Goal: Task Accomplishment & Management: Manage account settings

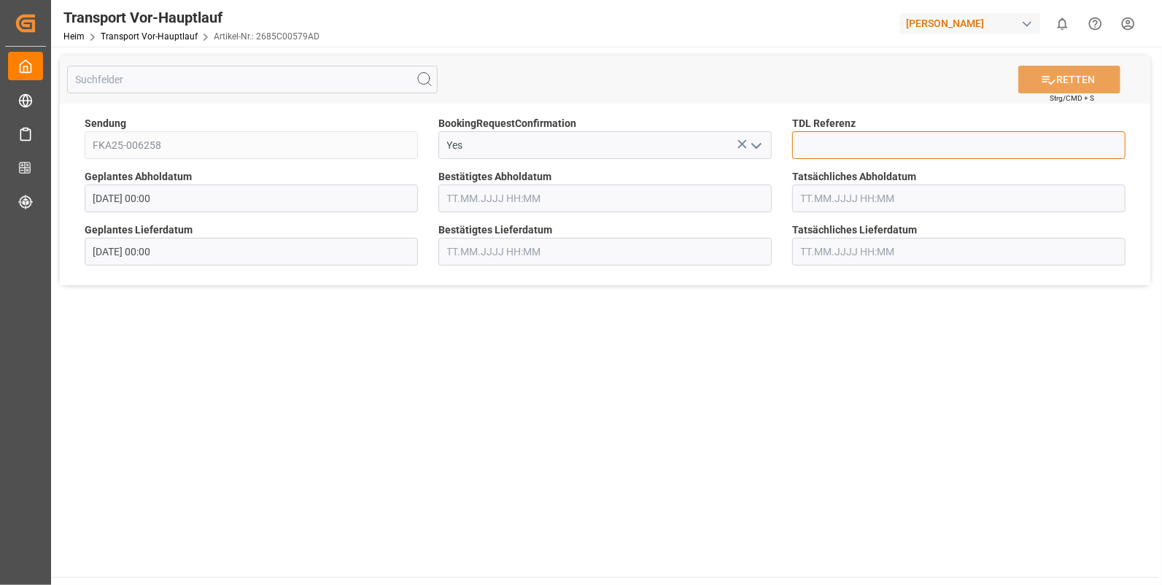
click at [818, 139] on input at bounding box center [958, 145] width 333 height 28
type input "10028576"
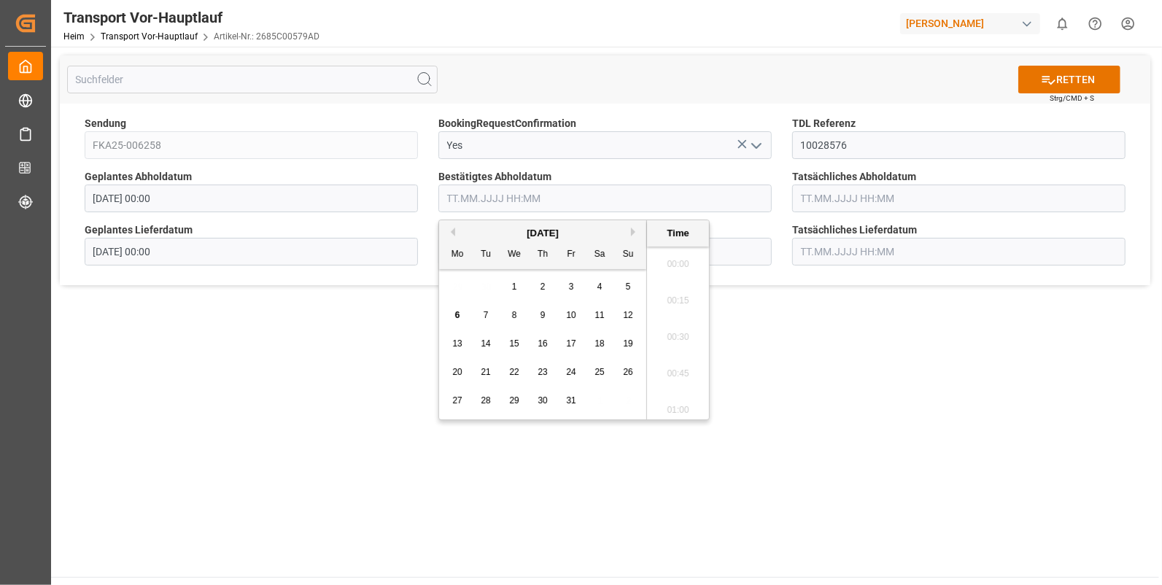
click at [521, 195] on input "text" at bounding box center [605, 199] width 333 height 28
click at [576, 285] on div "2" at bounding box center [572, 288] width 18 height 18
click at [631, 230] on button "Nächster Monat" at bounding box center [635, 232] width 9 height 9
click at [633, 230] on button "Nächster Monat" at bounding box center [635, 232] width 9 height 9
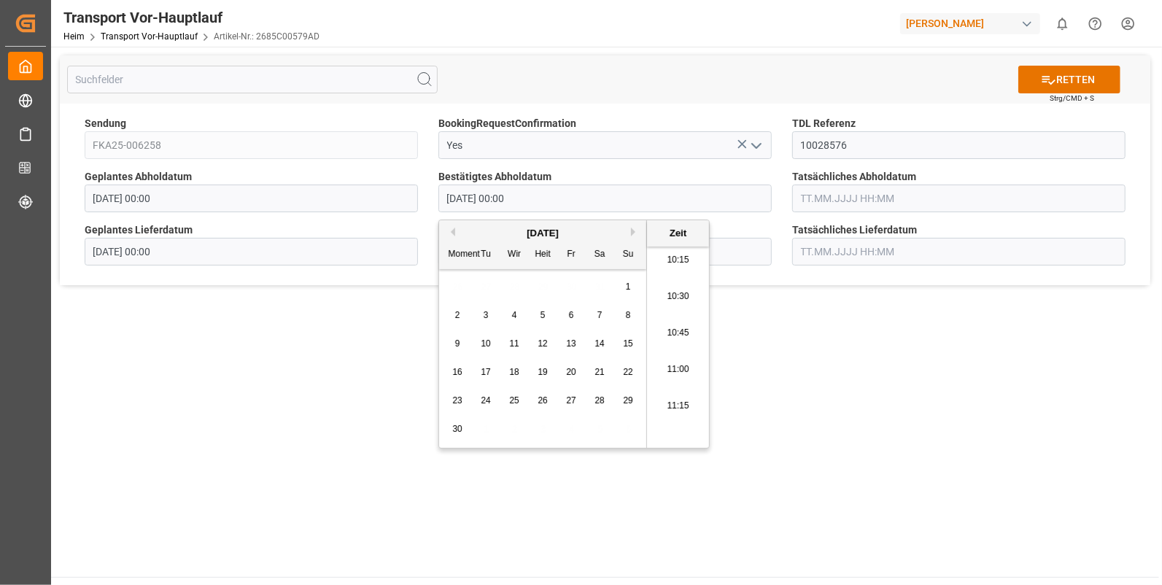
click at [633, 230] on button "Nächster Monat" at bounding box center [635, 232] width 9 height 9
click at [520, 196] on input "[DATE] 00:00" at bounding box center [605, 199] width 333 height 28
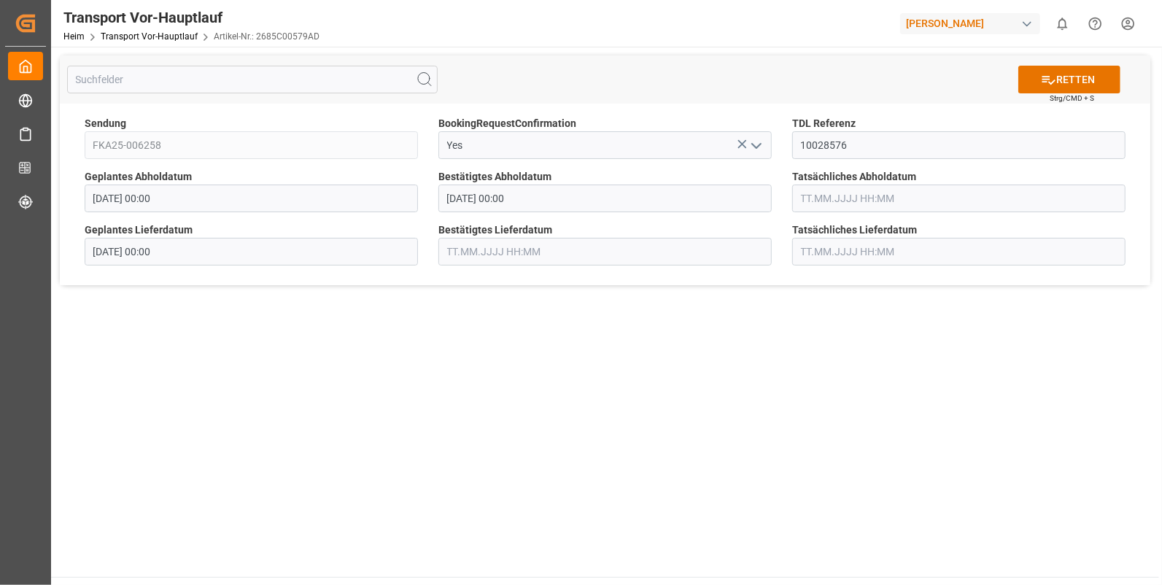
click at [795, 356] on main "RETTEN Strg/CMD + S Sendung FKA25-006258 BookingRequestConfirmation Yes TDL Ref…" at bounding box center [605, 312] width 1108 height 530
click at [493, 201] on input "[DATE] 00:00" at bounding box center [605, 199] width 333 height 28
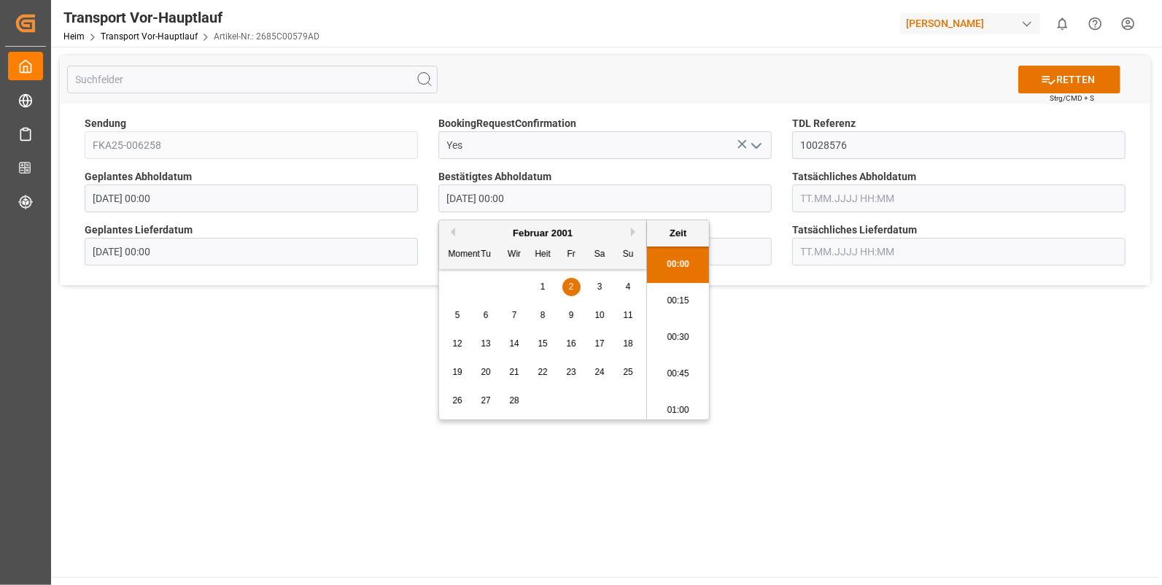
drag, startPoint x: 496, startPoint y: 197, endPoint x: 486, endPoint y: 197, distance: 10.2
click at [486, 197] on input "[DATE] 00:00" at bounding box center [605, 199] width 333 height 28
click at [468, 198] on input "[DATE] 00:00" at bounding box center [605, 199] width 333 height 28
drag, startPoint x: 460, startPoint y: 197, endPoint x: 470, endPoint y: 198, distance: 10.2
click at [470, 198] on input "[DATE] 00:00" at bounding box center [605, 199] width 333 height 28
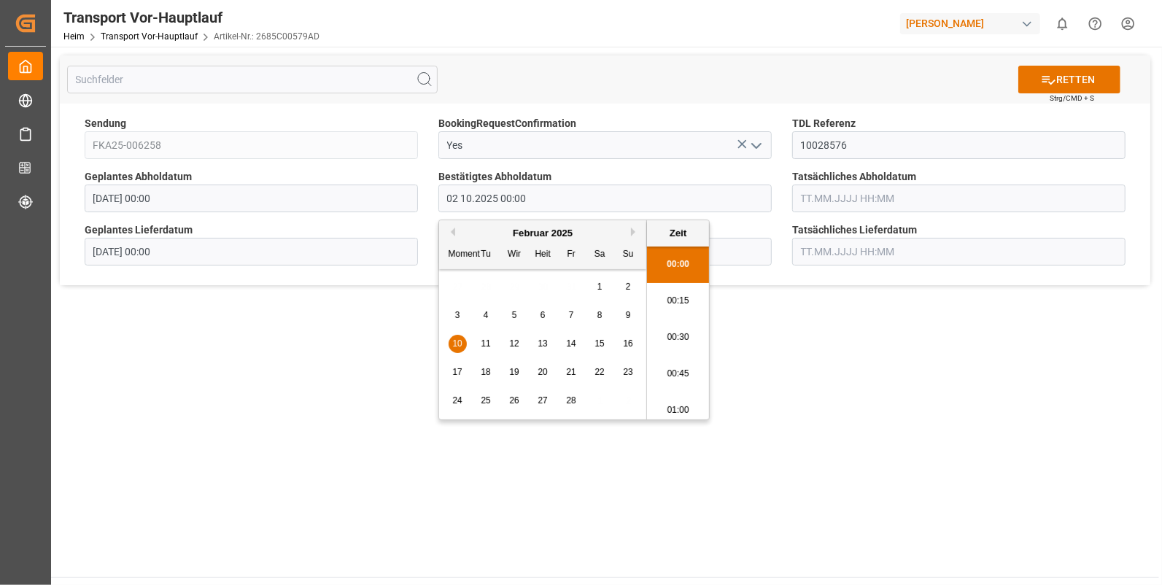
click at [459, 198] on input "02 10.2025 00:00" at bounding box center [605, 199] width 333 height 28
click at [501, 196] on input "[DATE] 00:00" at bounding box center [605, 199] width 333 height 28
click at [679, 262] on li "14:30" at bounding box center [678, 253] width 62 height 36
type input "[DATE] 14:30"
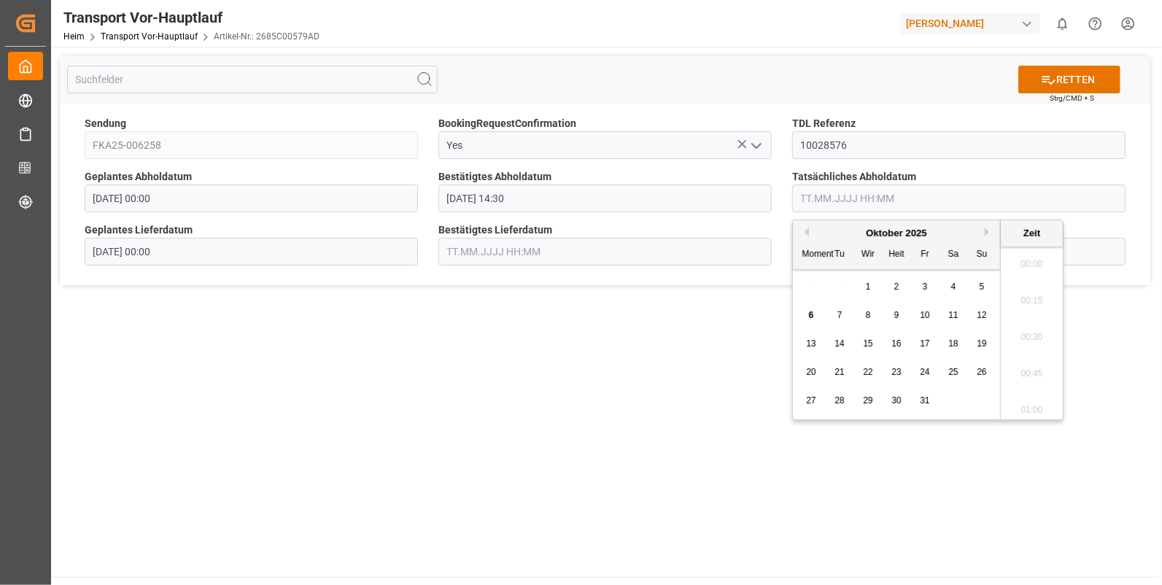
click at [881, 198] on input "text" at bounding box center [958, 199] width 333 height 28
click at [895, 282] on span "2" at bounding box center [897, 287] width 5 height 10
click at [1022, 297] on li "14:30" at bounding box center [1032, 297] width 62 height 36
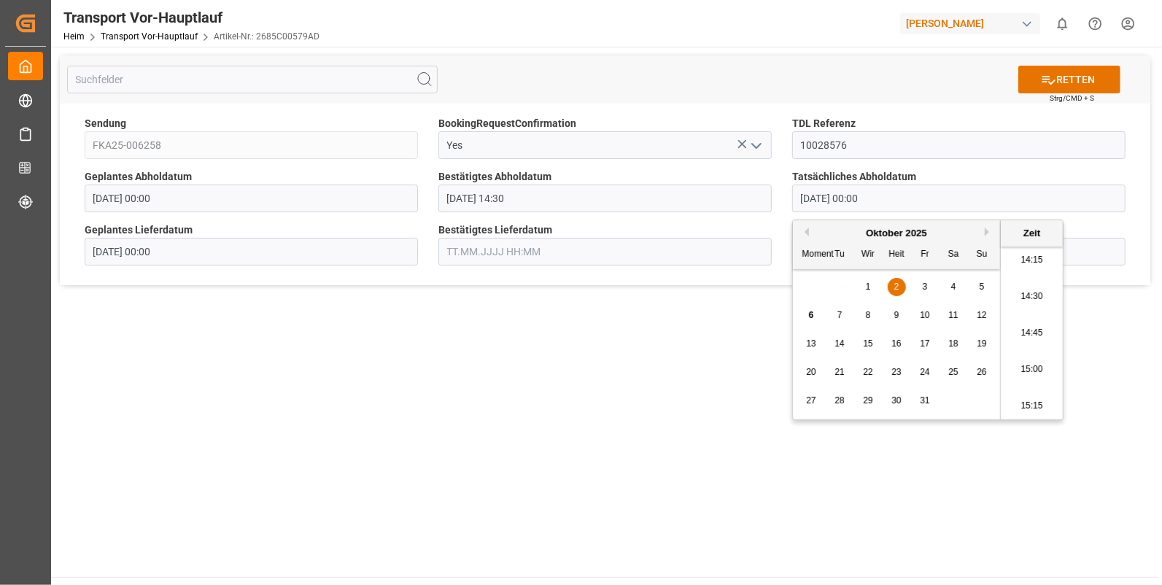
type input "[DATE] 14:30"
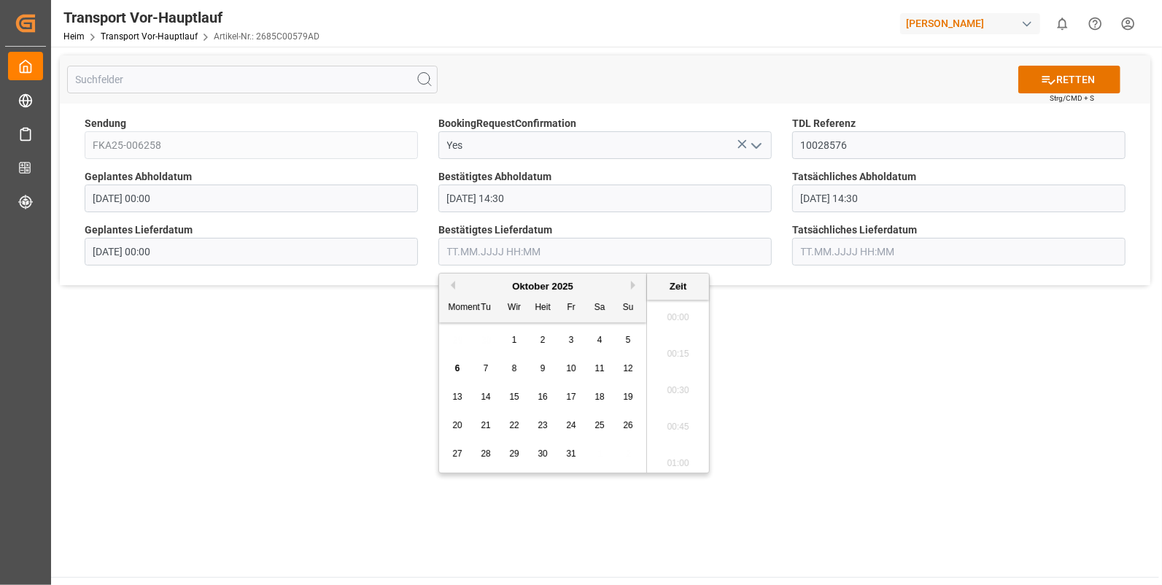
click at [536, 250] on input "text" at bounding box center [605, 252] width 333 height 28
click at [456, 366] on span "6" at bounding box center [457, 368] width 5 height 10
click at [678, 336] on li "09:00" at bounding box center [678, 338] width 62 height 36
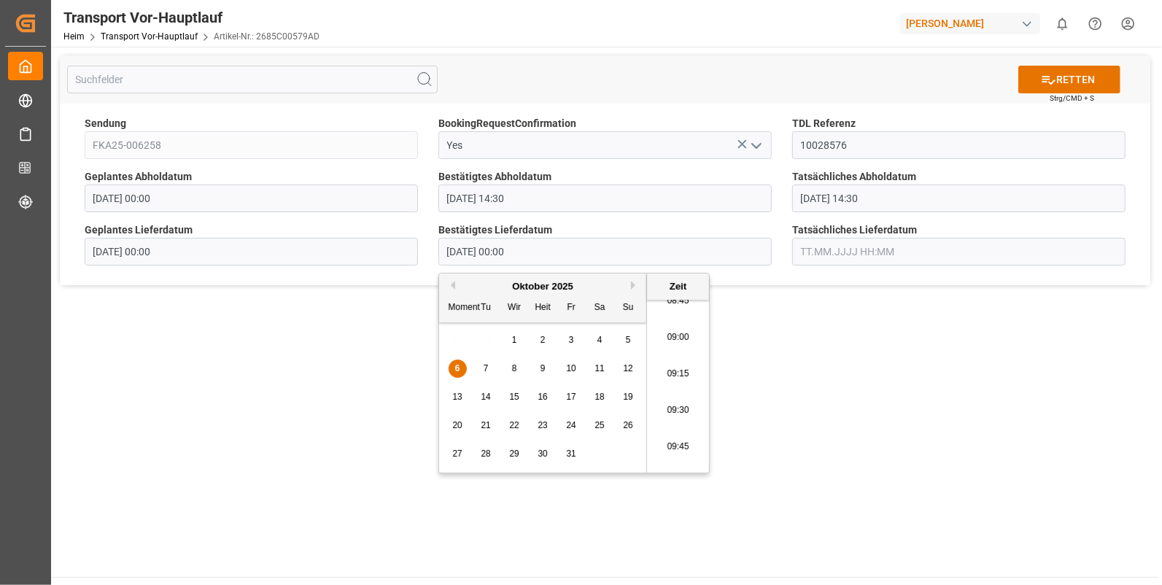
type input "[DATE] 09:00"
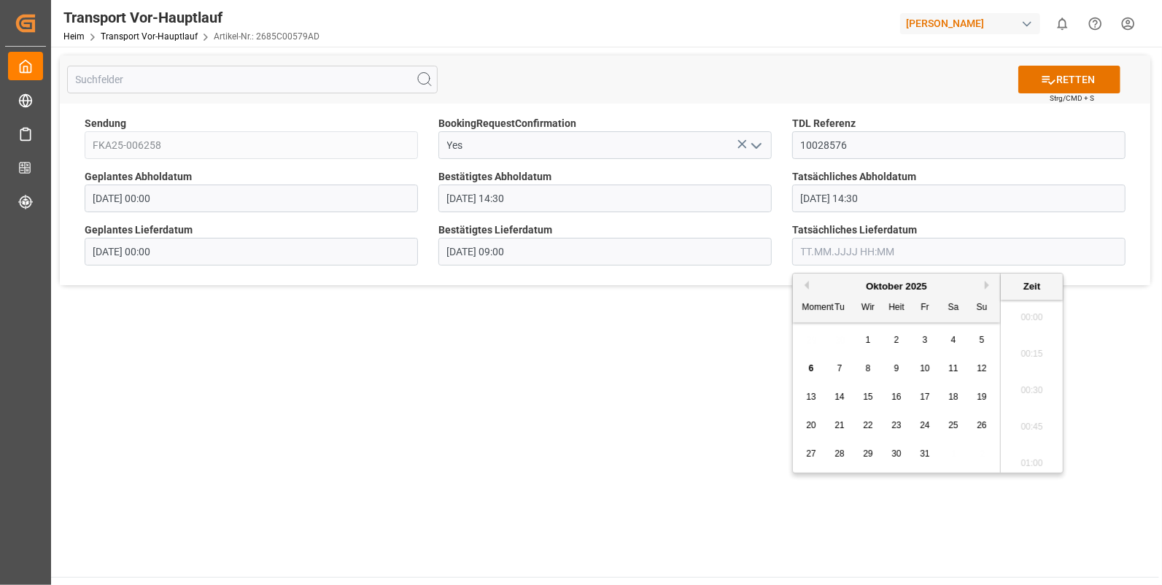
click at [812, 257] on input "text" at bounding box center [958, 252] width 333 height 28
click at [810, 366] on span "6" at bounding box center [811, 368] width 5 height 10
click at [1025, 330] on li "09:00" at bounding box center [1032, 338] width 62 height 36
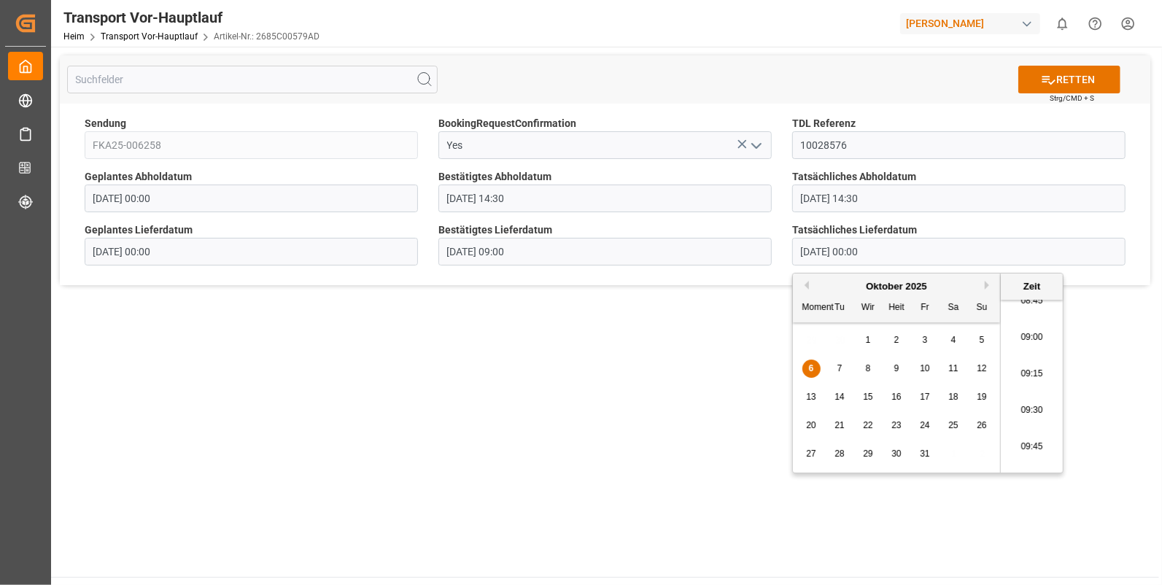
type input "[DATE] 09:00"
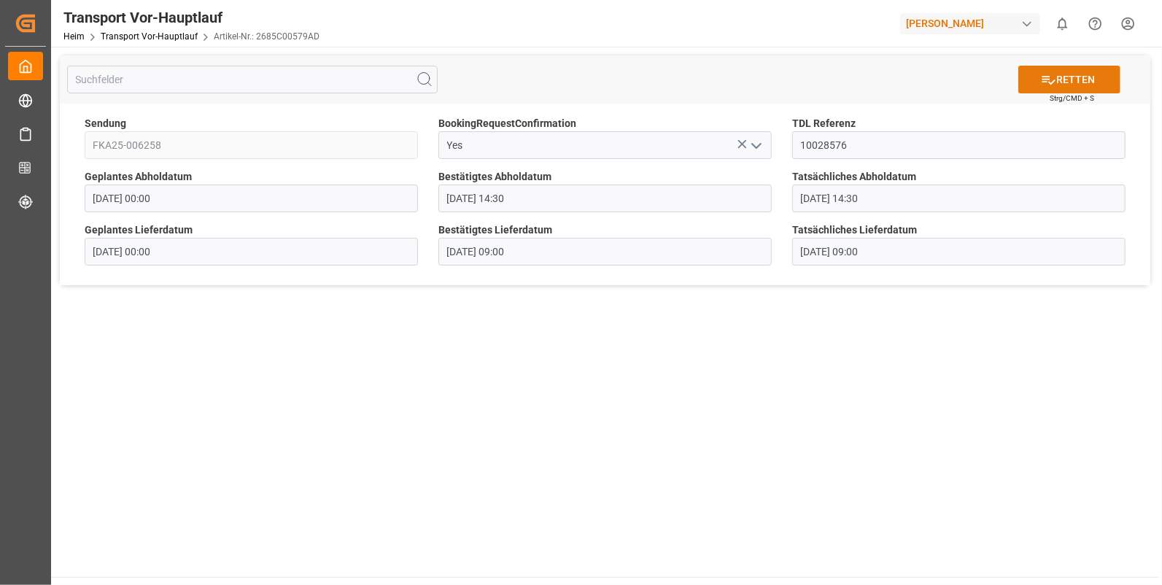
click at [1070, 73] on font "RETTEN" at bounding box center [1076, 79] width 39 height 15
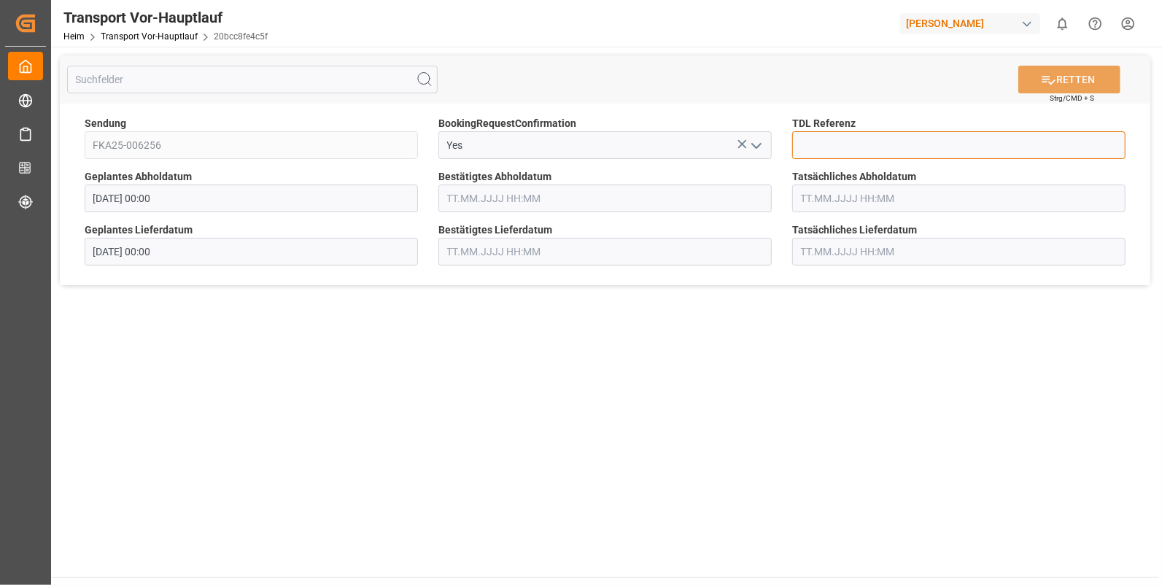
click at [825, 142] on input at bounding box center [958, 145] width 333 height 28
type input "10028577"
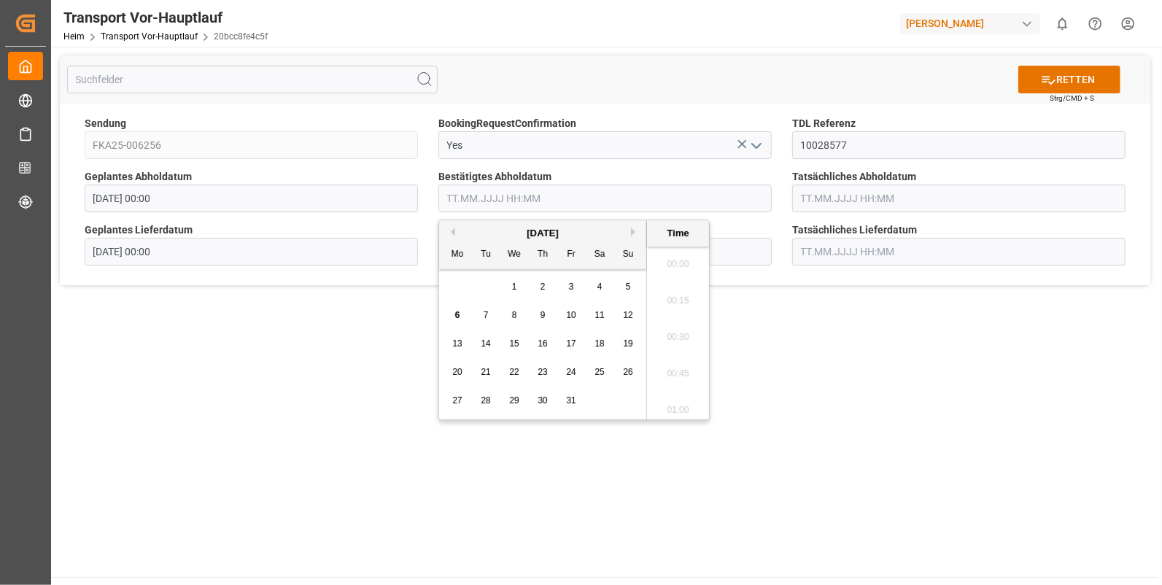
click at [499, 196] on input "text" at bounding box center [605, 199] width 333 height 28
click at [541, 286] on span "2" at bounding box center [543, 287] width 5 height 10
click at [687, 336] on li "13:30" at bounding box center [678, 333] width 62 height 36
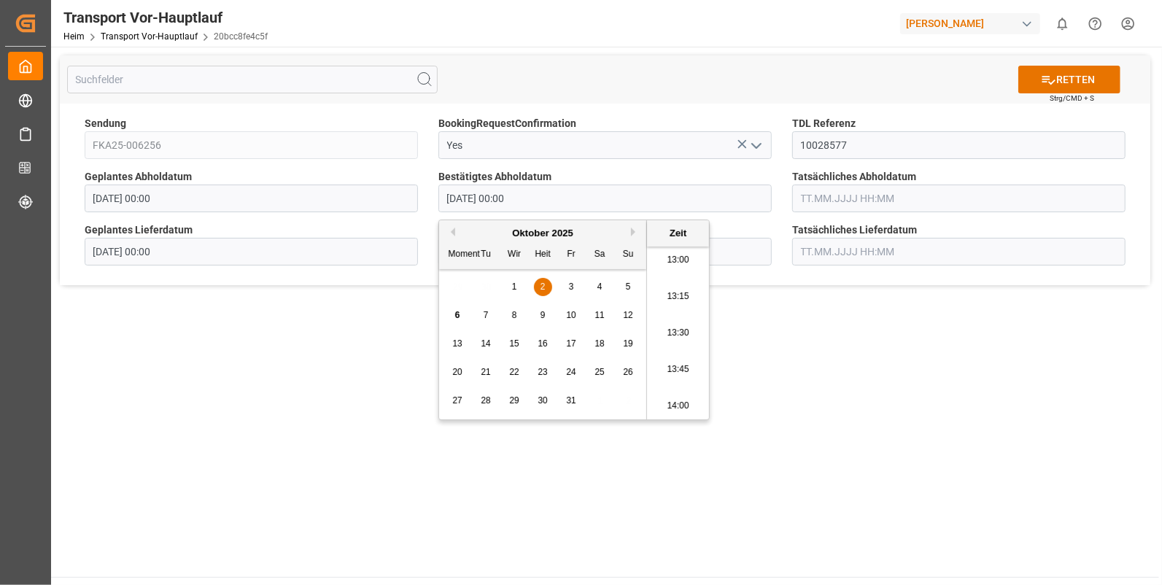
type input "02.10.2025 13:30"
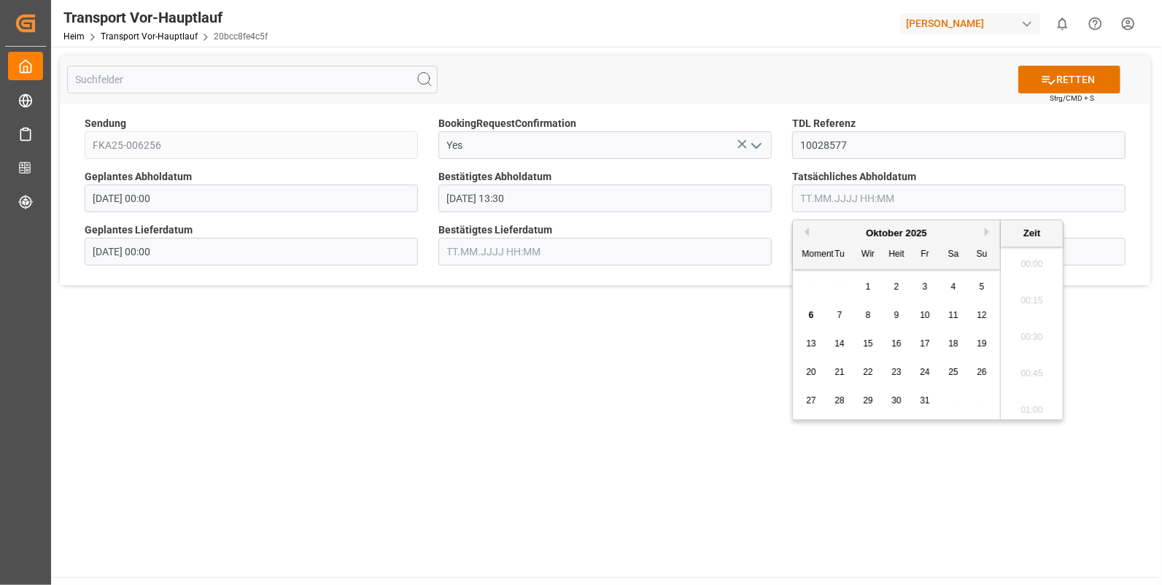
click at [811, 203] on input "text" at bounding box center [958, 199] width 333 height 28
click at [893, 285] on div "2" at bounding box center [897, 288] width 18 height 18
click at [1025, 386] on li "13:30" at bounding box center [1032, 394] width 62 height 36
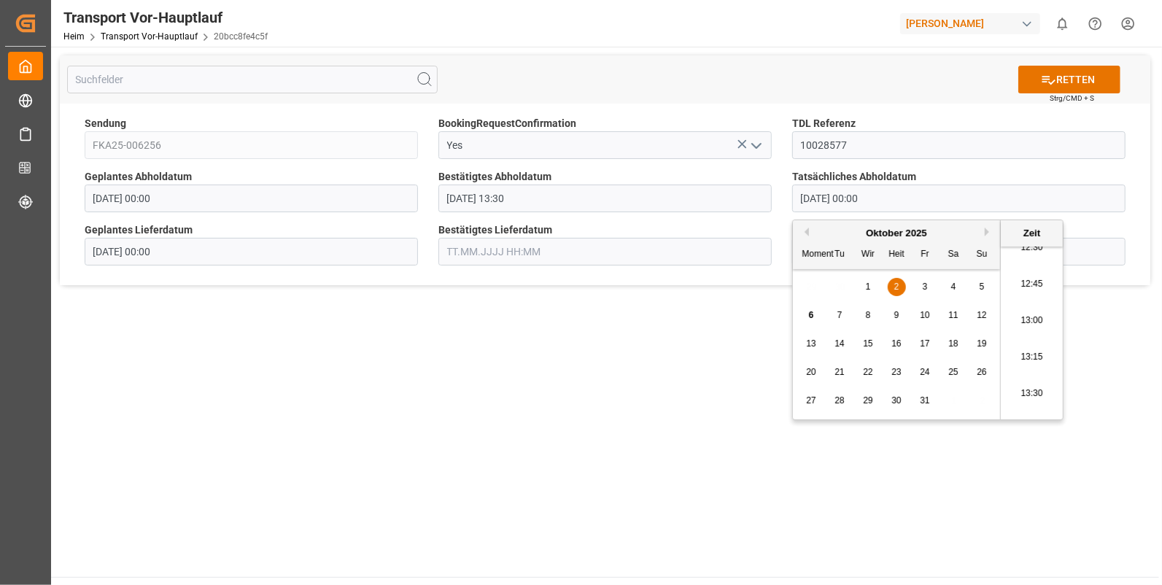
type input "02.10.2025 13:30"
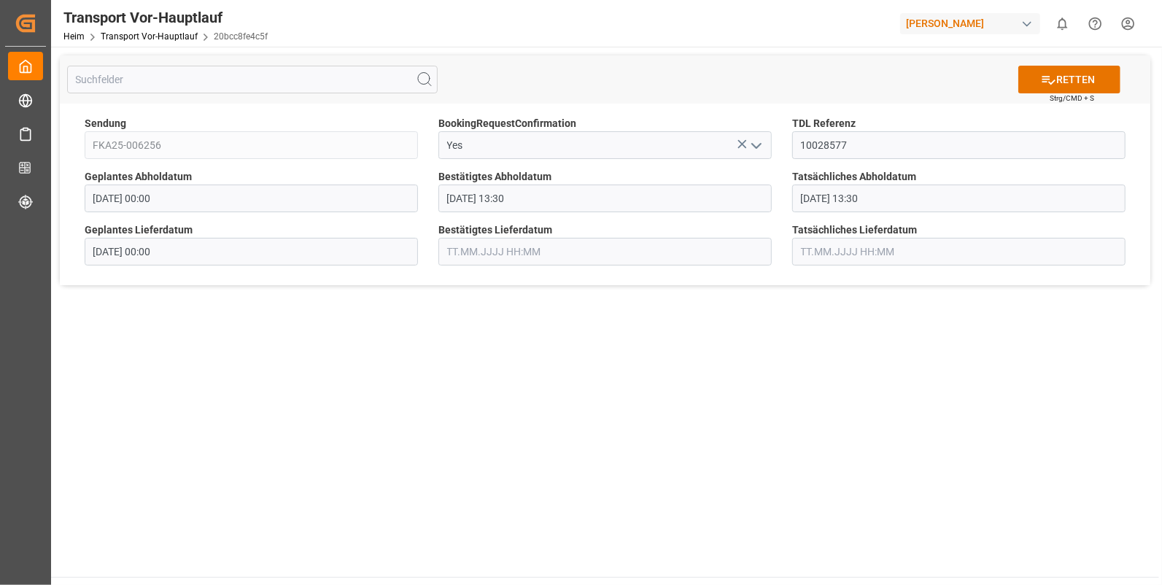
click at [491, 253] on input "text" at bounding box center [605, 252] width 333 height 28
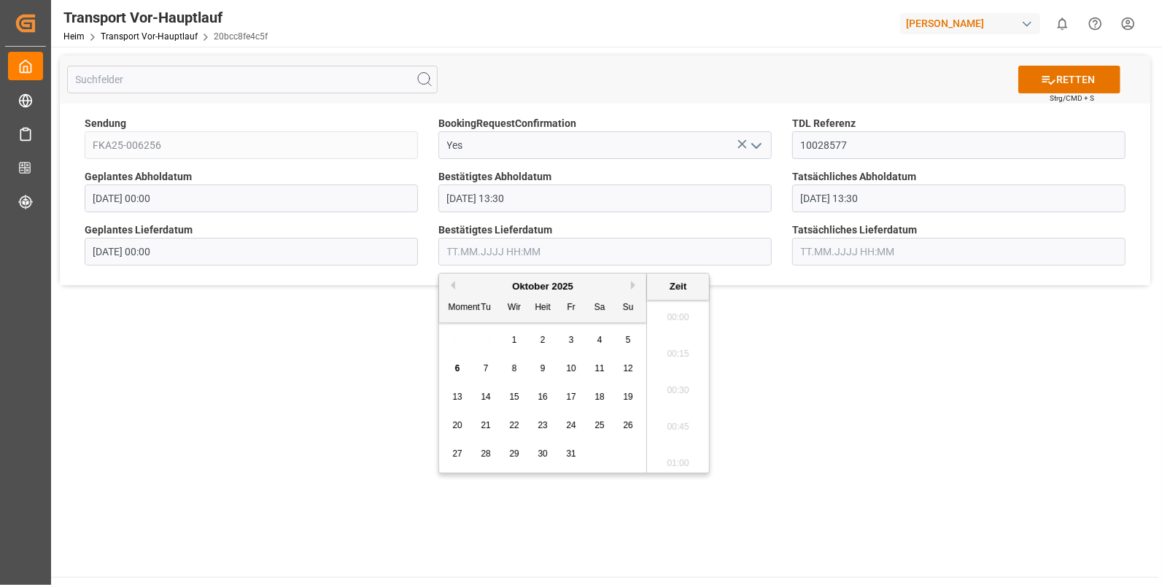
scroll to position [1537, 0]
click at [457, 363] on span "6" at bounding box center [457, 368] width 5 height 10
click at [674, 347] on li "08:15" at bounding box center [678, 350] width 62 height 36
type input "06.10.2025 08:15"
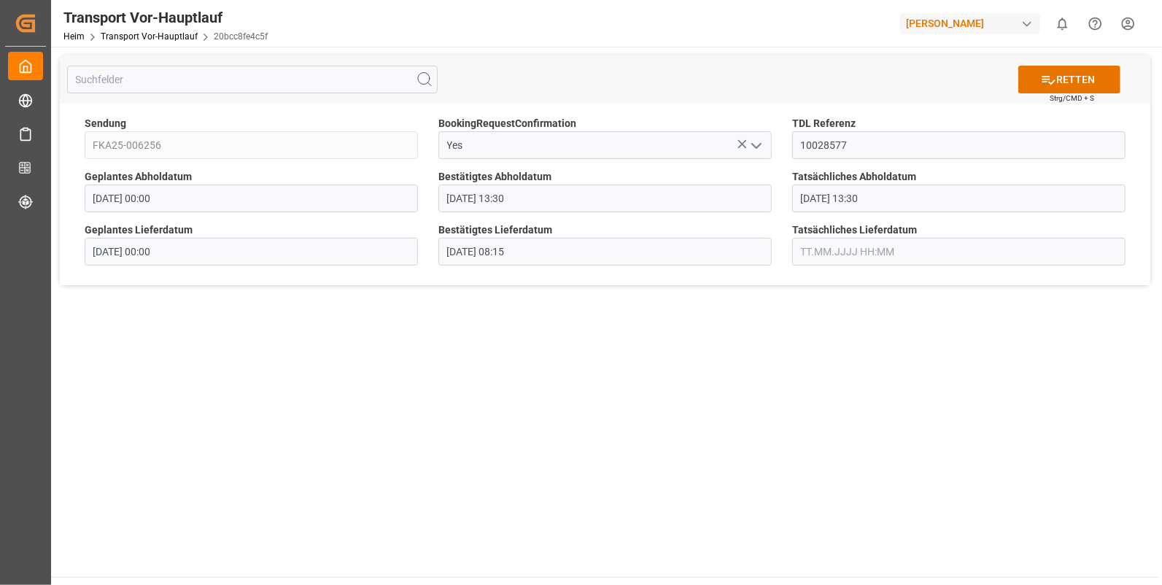
click at [820, 252] on input "text" at bounding box center [958, 252] width 333 height 28
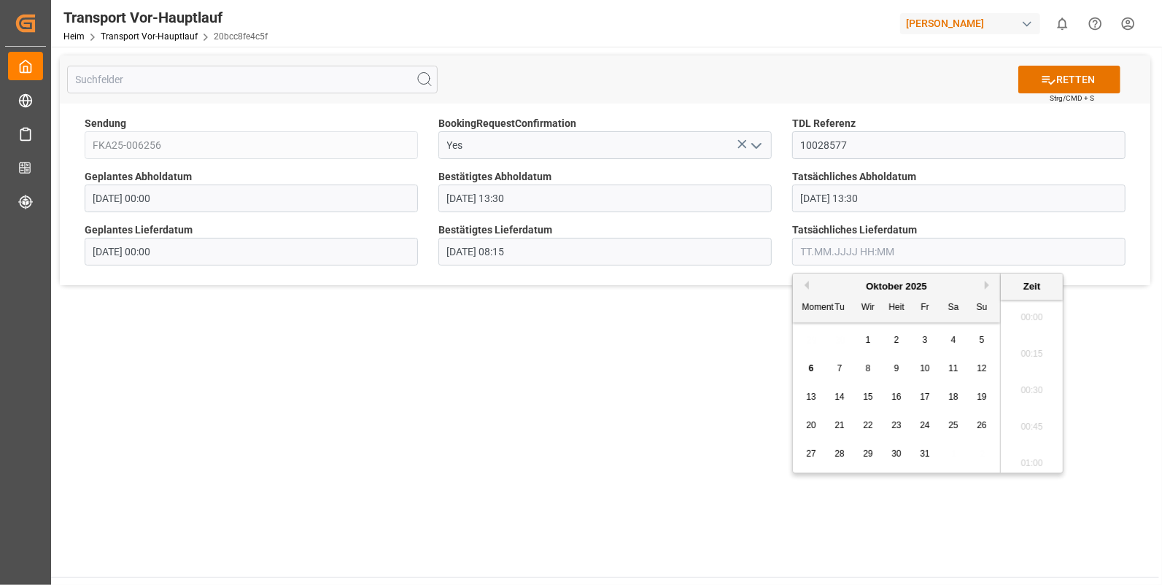
scroll to position [1537, 0]
click at [810, 363] on span "6" at bounding box center [811, 368] width 5 height 10
click at [1027, 406] on li "08:15" at bounding box center [1032, 411] width 62 height 36
type input "06.10.2025 08:15"
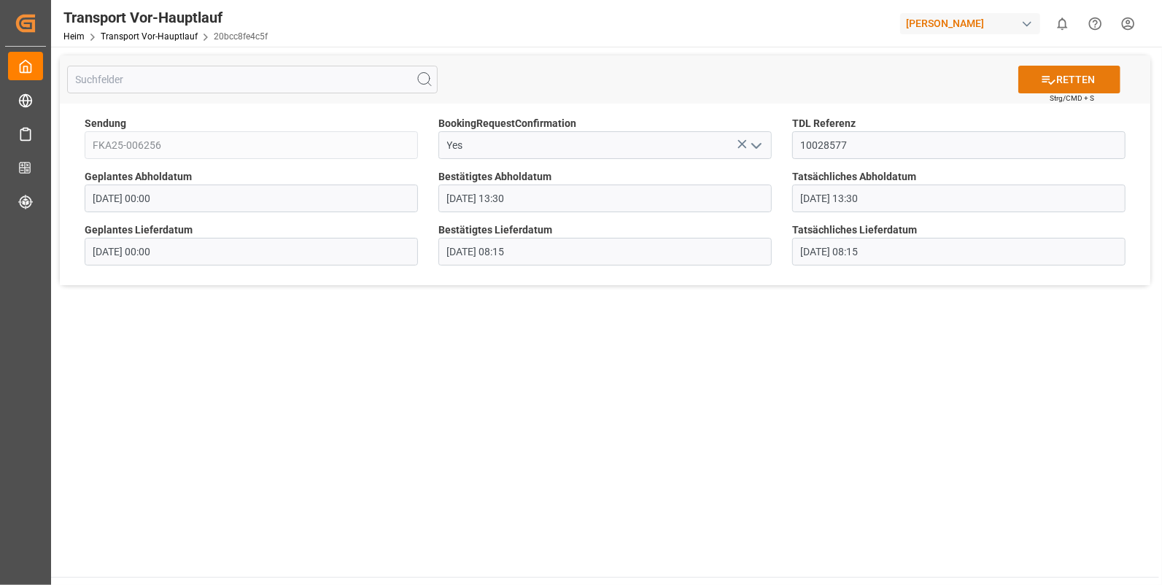
click at [1051, 76] on icon at bounding box center [1048, 79] width 15 height 15
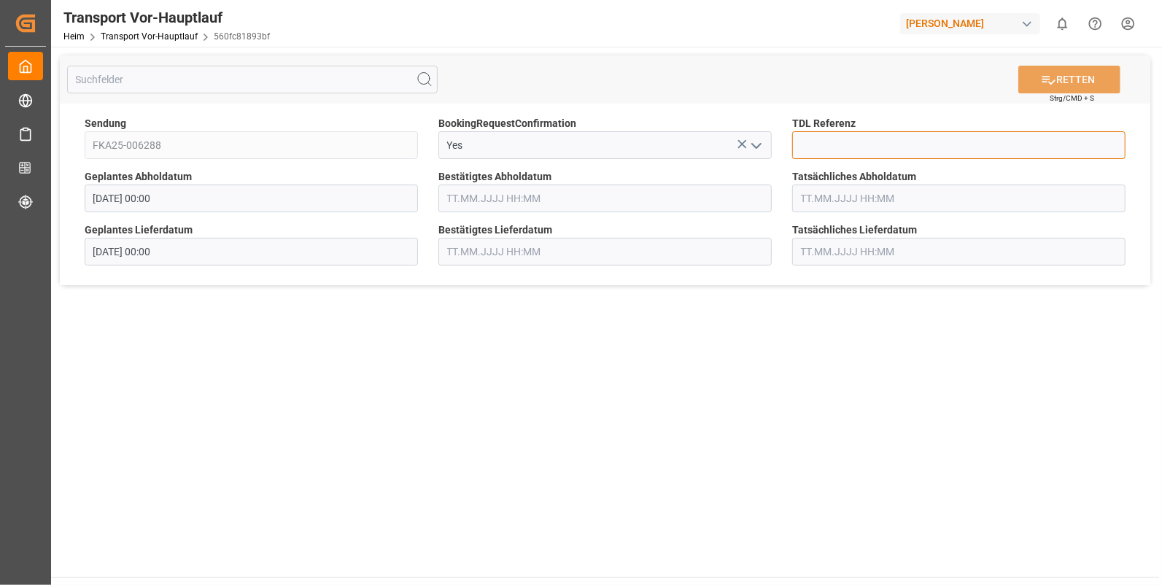
click at [803, 142] on input at bounding box center [958, 145] width 333 height 28
type input "10028578"
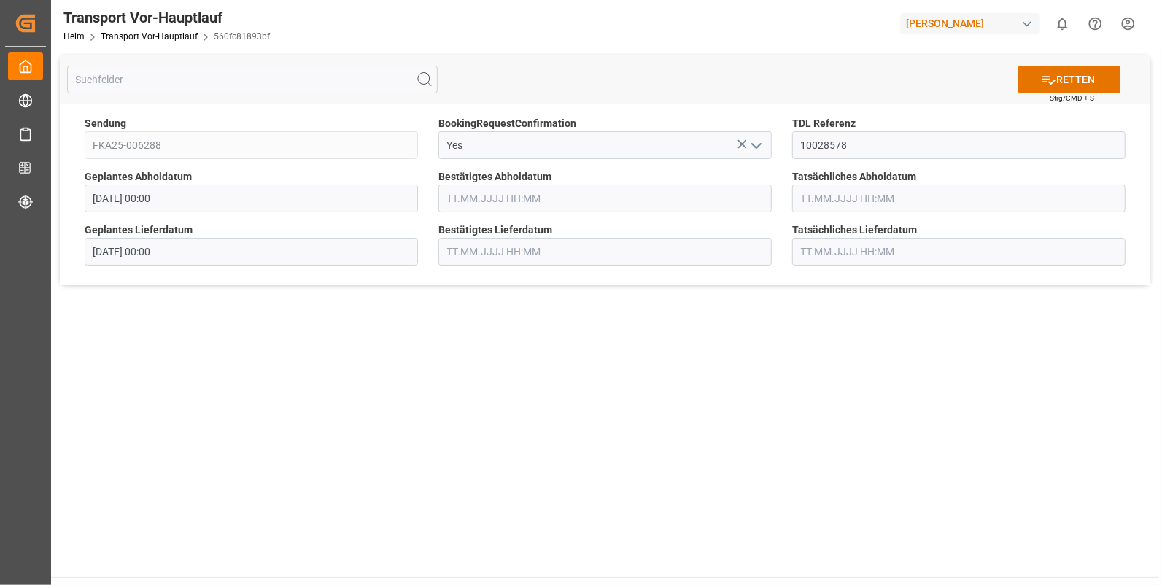
click at [452, 201] on input "text" at bounding box center [605, 199] width 333 height 28
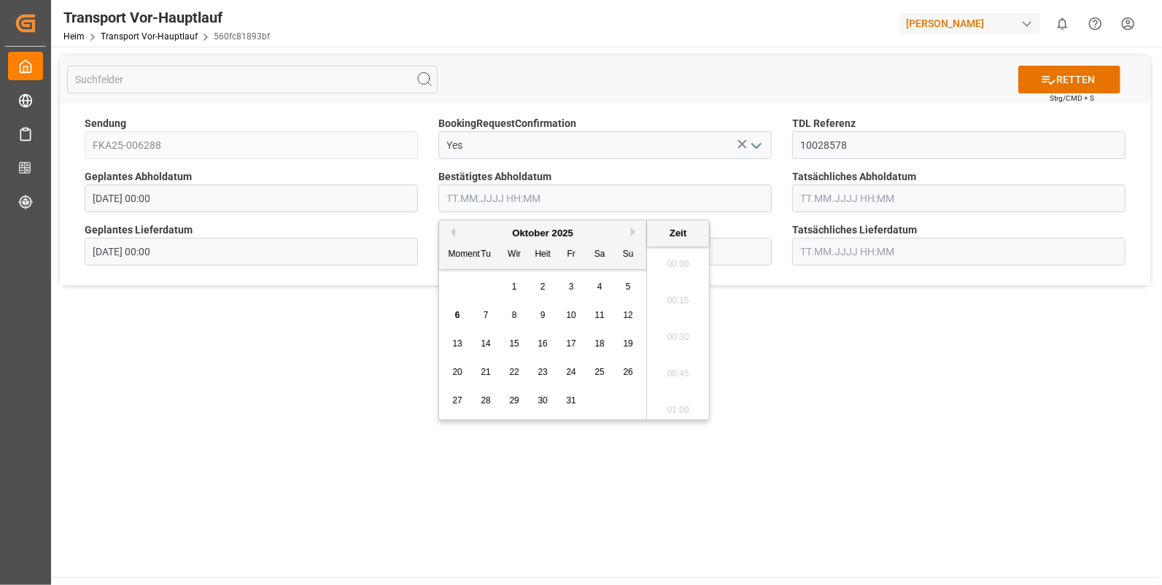
scroll to position [1537, 0]
click at [544, 285] on span "2" at bounding box center [543, 287] width 5 height 10
click at [678, 344] on li "13:15" at bounding box center [678, 357] width 62 height 36
type input "02.10.2025 13:15"
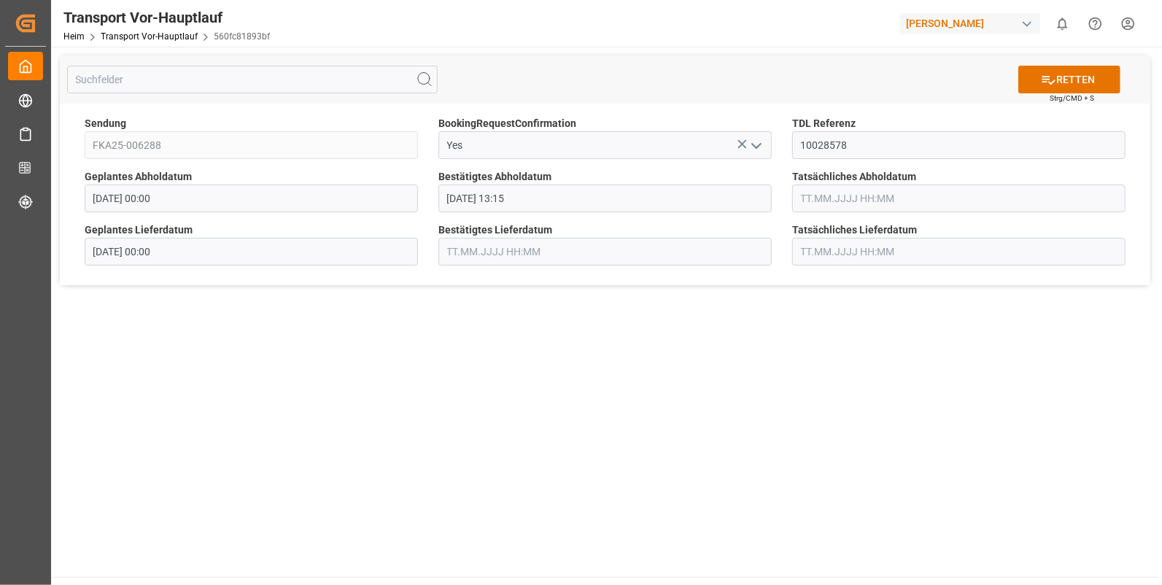
click at [839, 190] on input "text" at bounding box center [958, 199] width 333 height 28
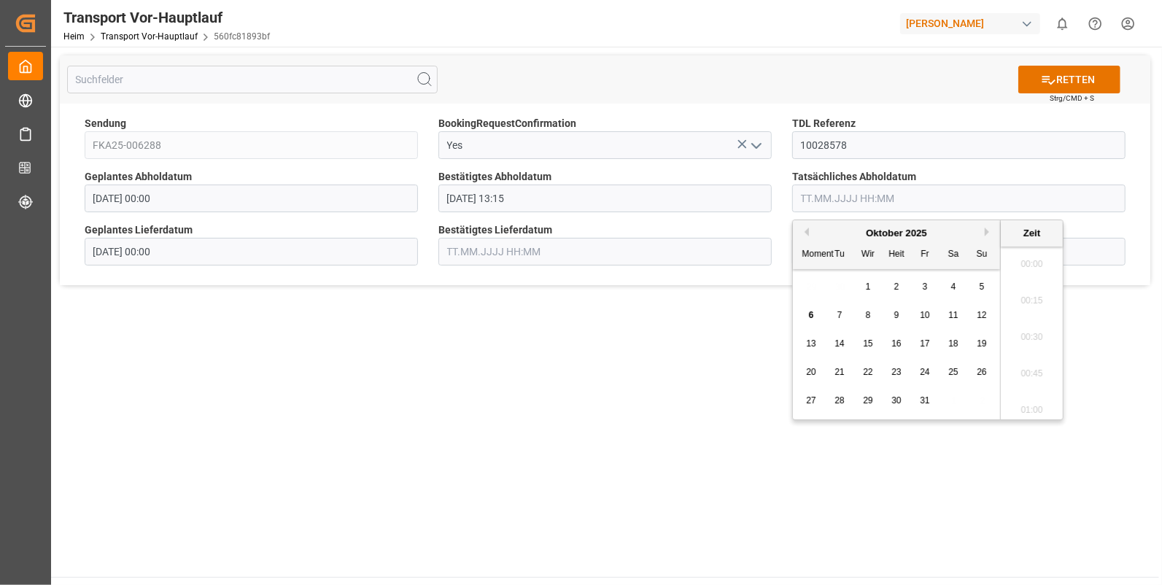
scroll to position [1537, 0]
click at [892, 283] on div "2" at bounding box center [897, 288] width 18 height 18
click at [1027, 343] on li "13:15" at bounding box center [1032, 357] width 62 height 36
type input "02.10.2025 13:15"
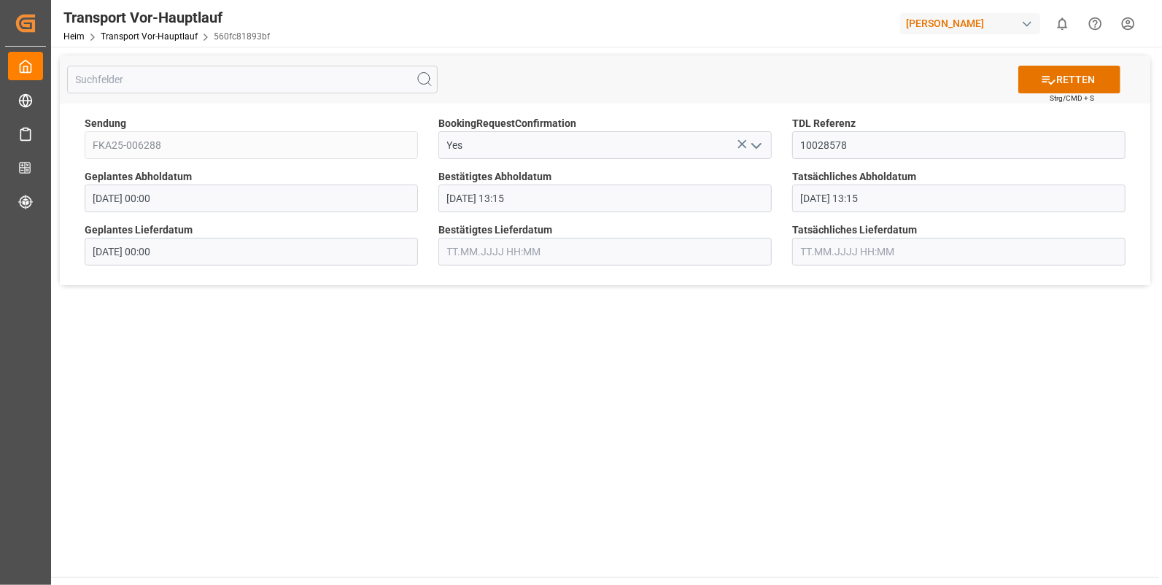
click at [498, 255] on input "text" at bounding box center [605, 252] width 333 height 28
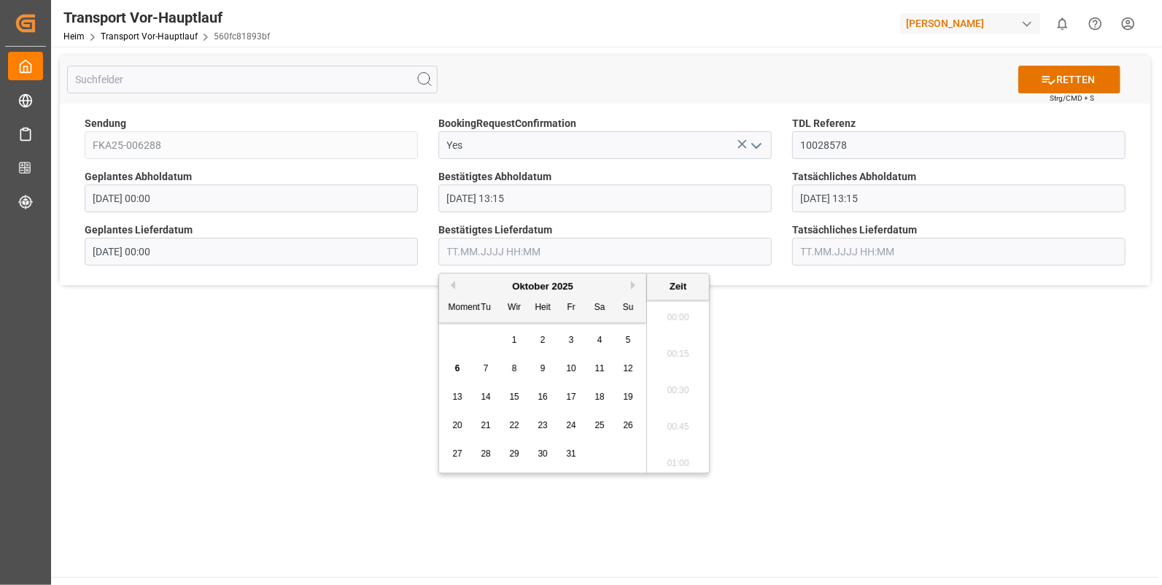
scroll to position [1537, 0]
click at [452, 365] on div "6" at bounding box center [458, 369] width 18 height 18
drag, startPoint x: 670, startPoint y: 324, endPoint x: 744, endPoint y: 296, distance: 79.0
click at [670, 323] on li "09:45" at bounding box center [678, 326] width 62 height 36
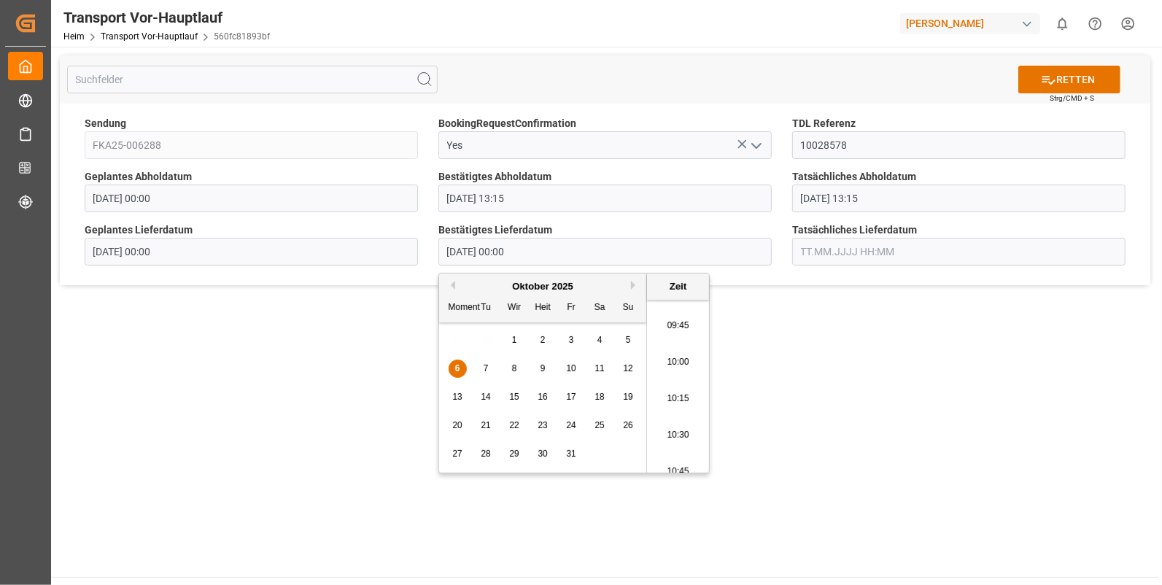
type input "06.10.2025 09:45"
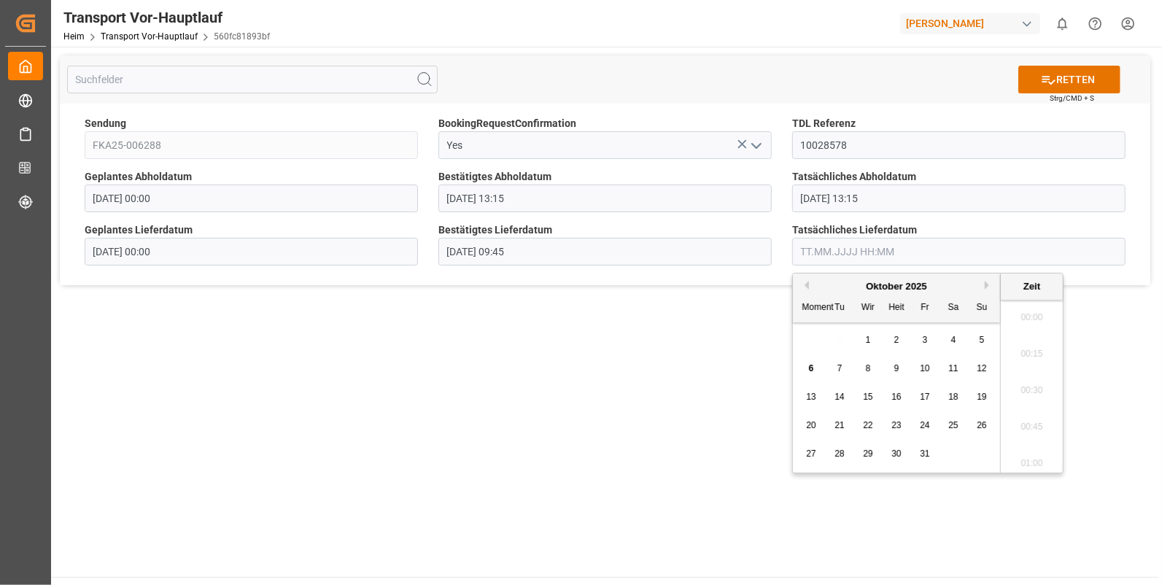
click at [842, 253] on input "text" at bounding box center [958, 252] width 333 height 28
click at [808, 362] on div "6" at bounding box center [812, 369] width 18 height 18
drag, startPoint x: 1021, startPoint y: 376, endPoint x: 1021, endPoint y: 366, distance: 9.5
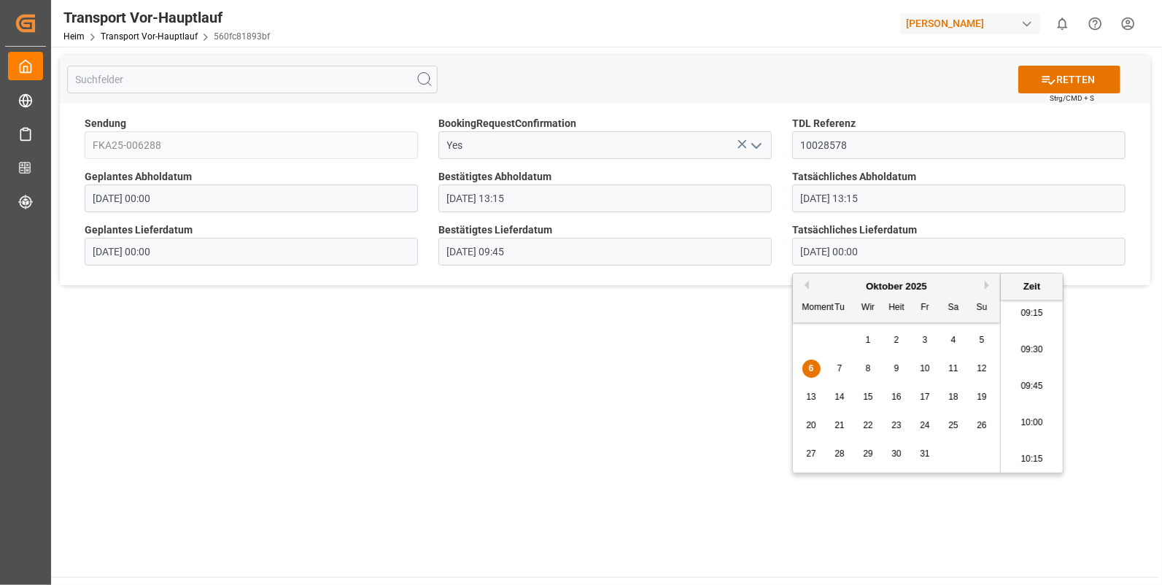
click at [1020, 376] on li "09:45" at bounding box center [1032, 386] width 62 height 36
type input "06.10.2025 09:45"
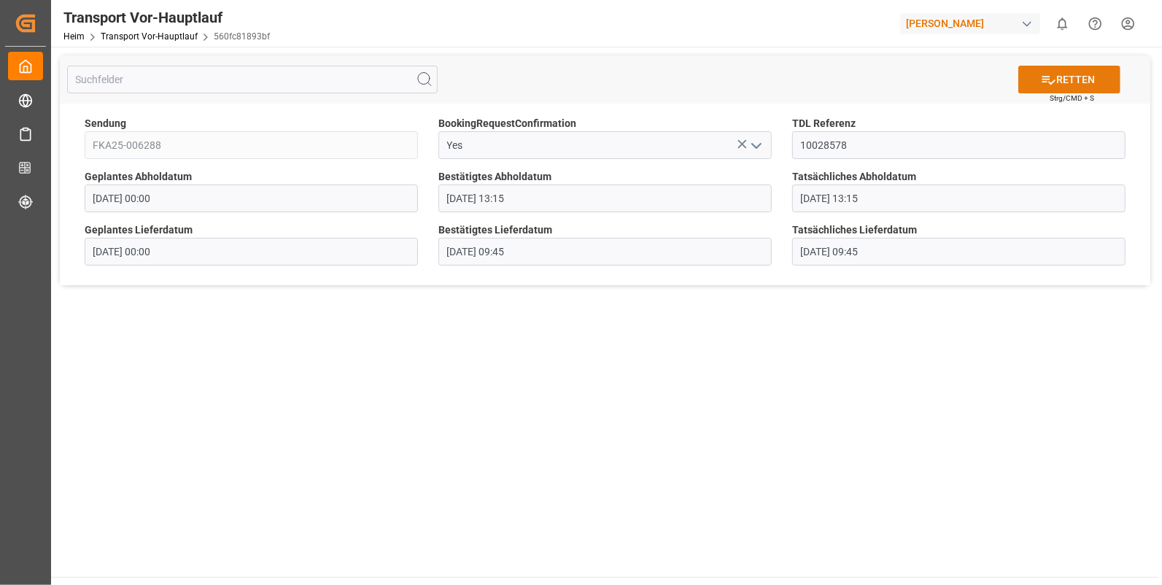
click at [1058, 73] on font "RETTEN" at bounding box center [1076, 79] width 39 height 15
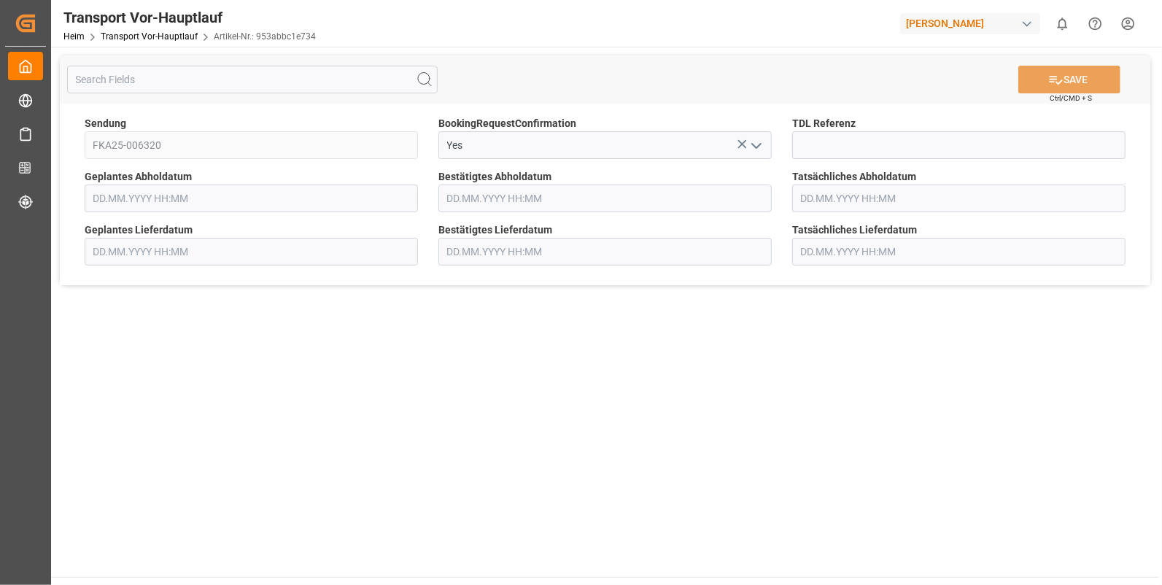
type input "[DATE] 00:00"
click at [846, 140] on input at bounding box center [958, 145] width 333 height 28
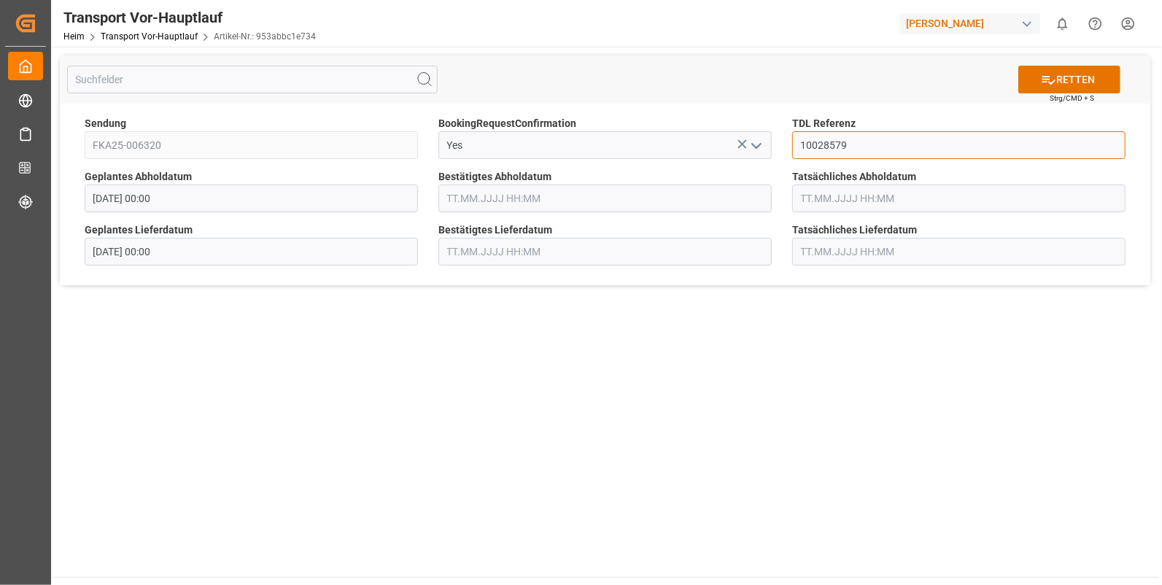
type input "10028579"
click at [484, 201] on input "text" at bounding box center [605, 199] width 333 height 28
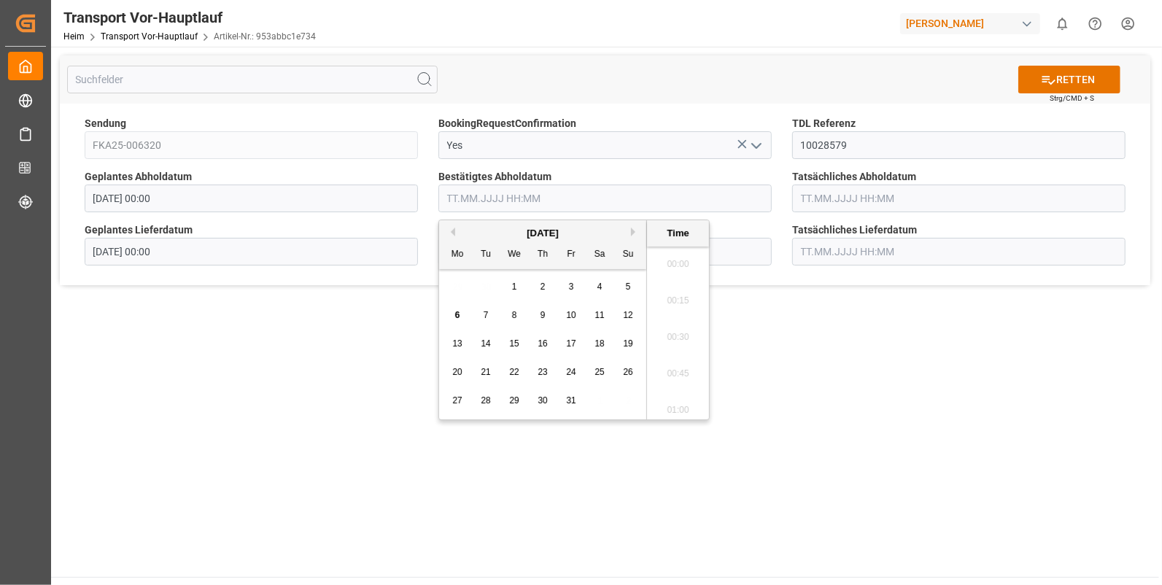
scroll to position [1537, 0]
click at [544, 287] on span "2" at bounding box center [543, 287] width 5 height 10
click at [680, 374] on li "13:00" at bounding box center [678, 381] width 62 height 36
type input "02.10.2025 13:00"
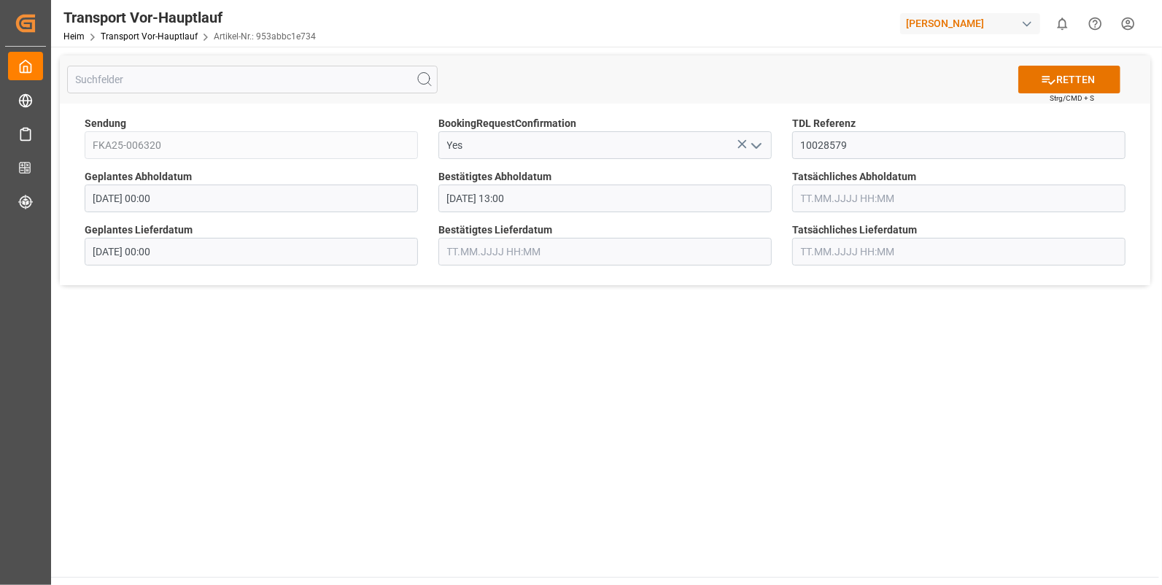
click at [857, 201] on input "text" at bounding box center [958, 199] width 333 height 28
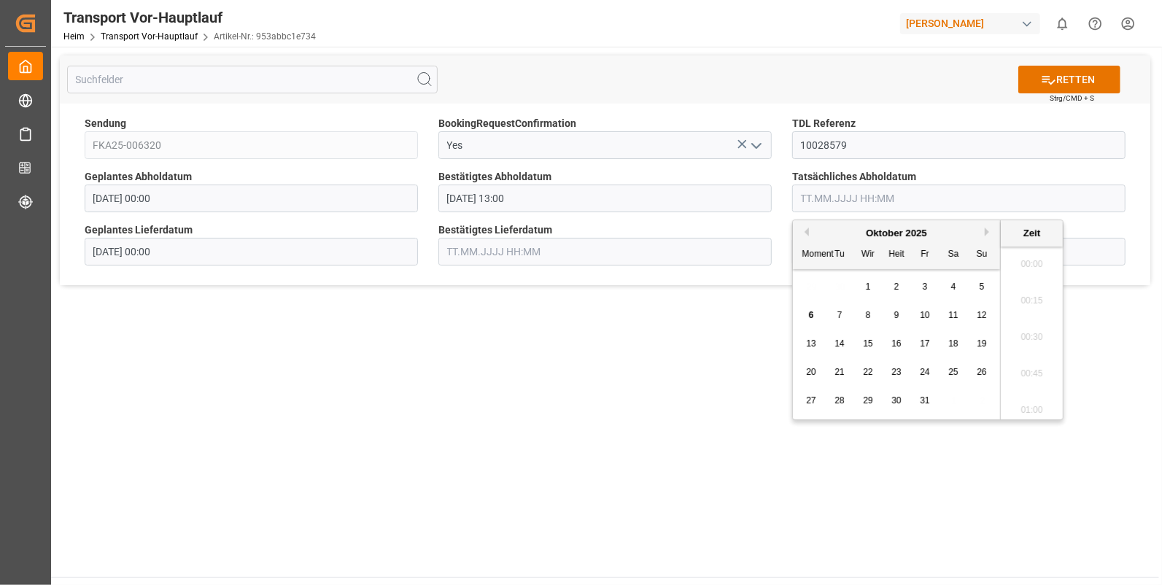
scroll to position [1537, 0]
click at [901, 282] on div "2" at bounding box center [897, 288] width 18 height 18
click at [1023, 375] on li "13:00" at bounding box center [1032, 381] width 62 height 36
type input "02.10.2025 13:00"
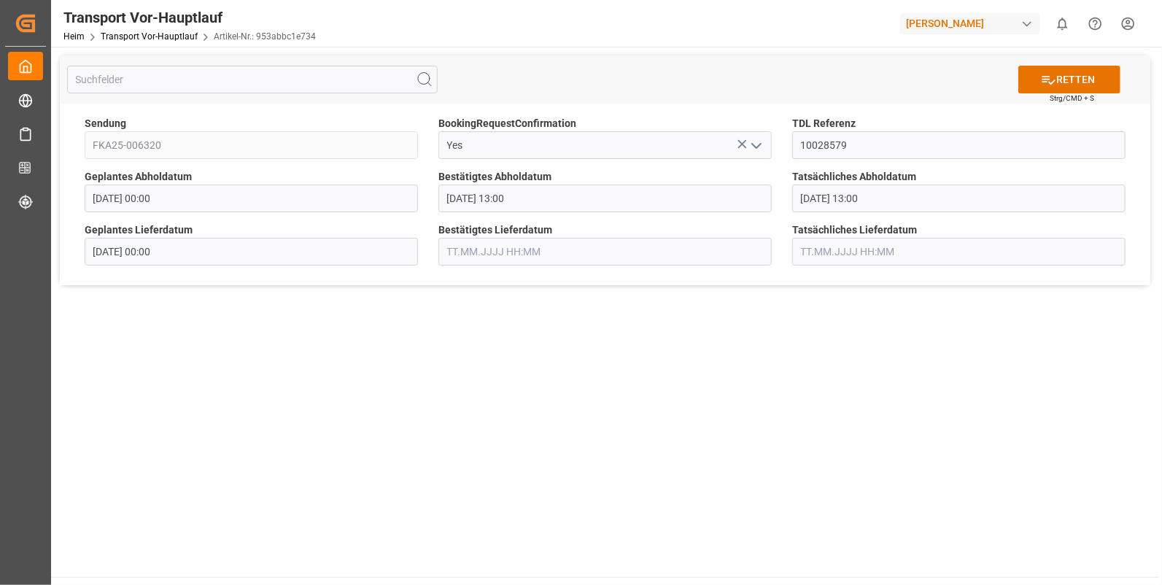
click at [496, 253] on input "text" at bounding box center [605, 252] width 333 height 28
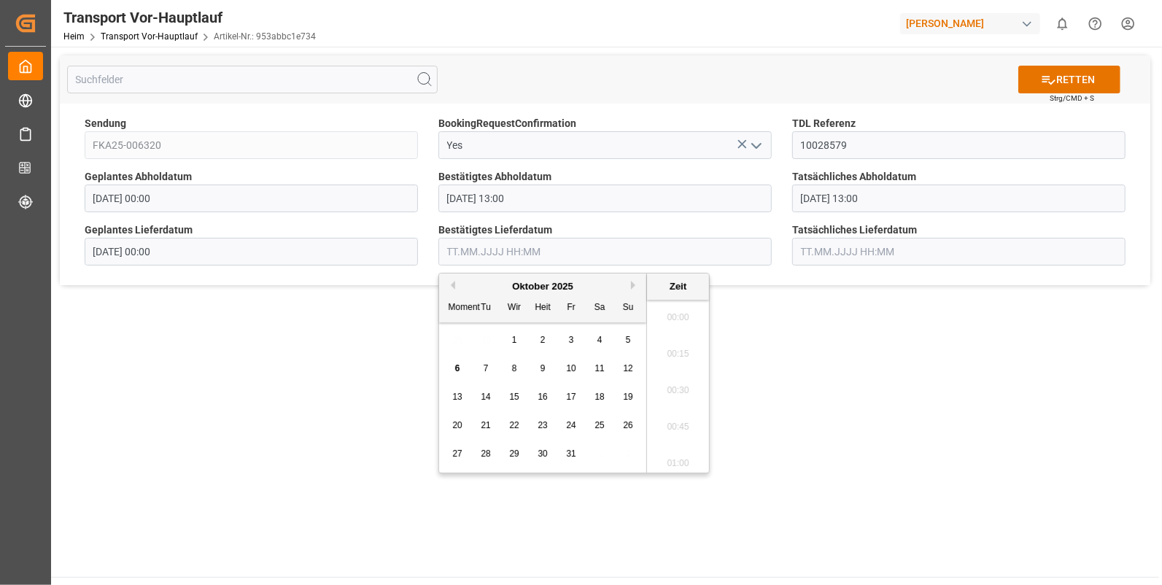
scroll to position [1537, 0]
click at [458, 365] on span "6" at bounding box center [457, 368] width 5 height 10
click at [681, 363] on li "09:00" at bounding box center [678, 367] width 62 height 36
type input "[DATE] 09:00"
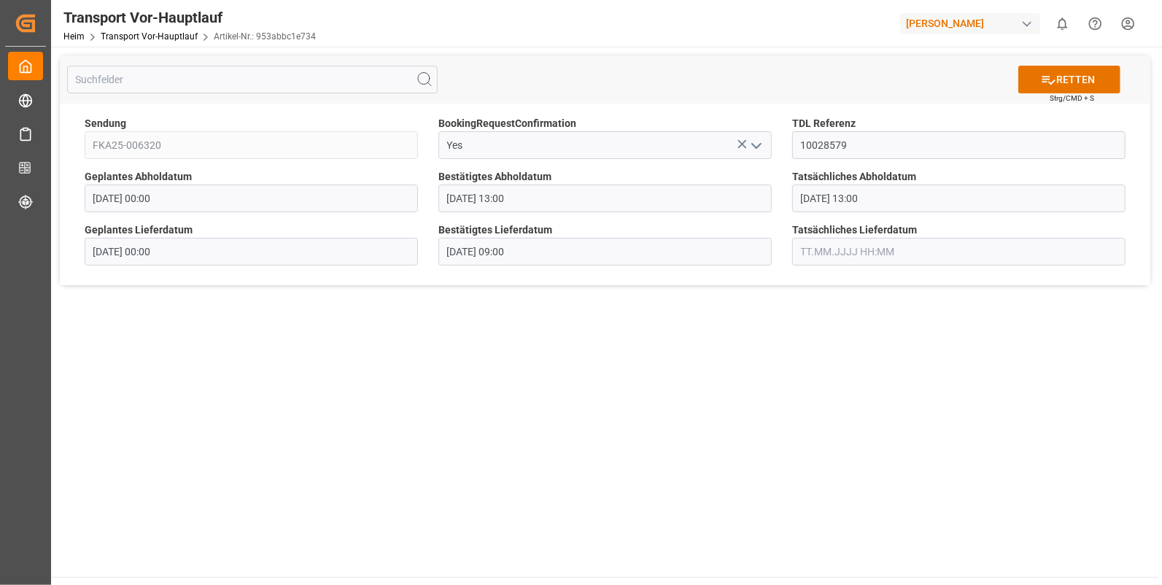
click at [819, 247] on input "text" at bounding box center [958, 252] width 333 height 28
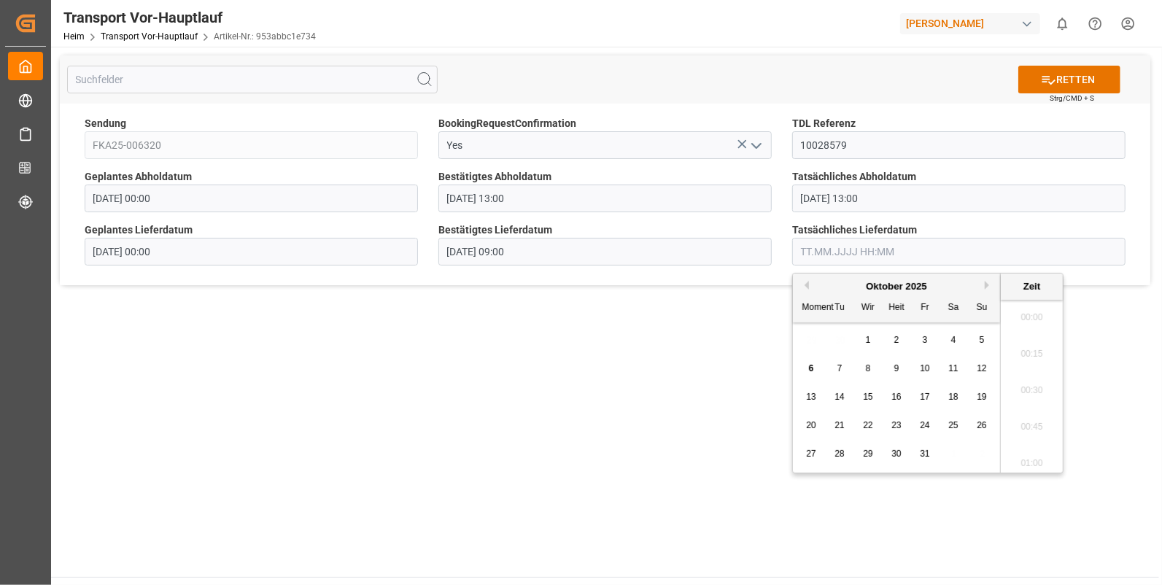
scroll to position [1537, 0]
click at [810, 366] on span "6" at bounding box center [811, 368] width 5 height 10
click at [1025, 339] on li "09:00" at bounding box center [1032, 338] width 62 height 36
type input "[DATE] 09:00"
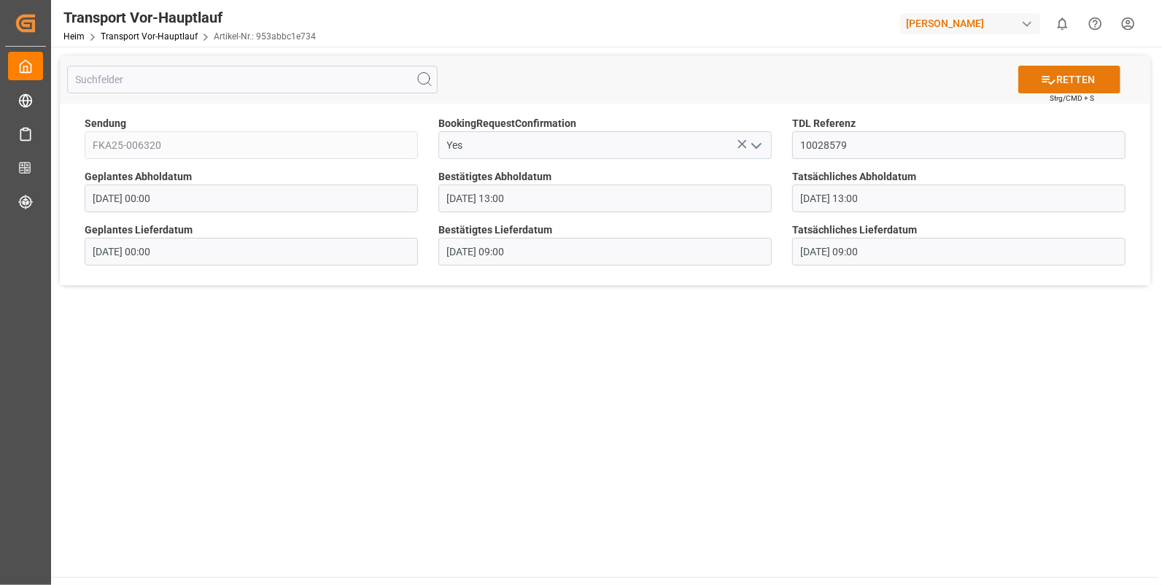
click at [1062, 74] on font "RETTEN" at bounding box center [1076, 79] width 39 height 15
